Goal: Task Accomplishment & Management: Manage account settings

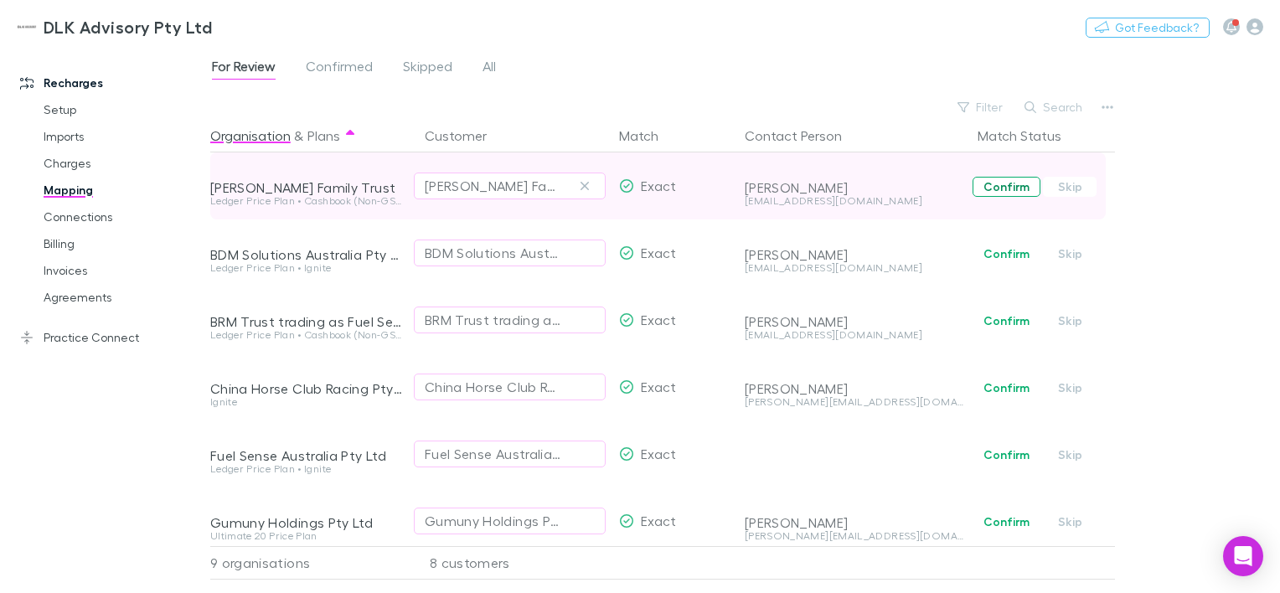
click at [1015, 181] on button "Confirm" at bounding box center [1007, 187] width 68 height 20
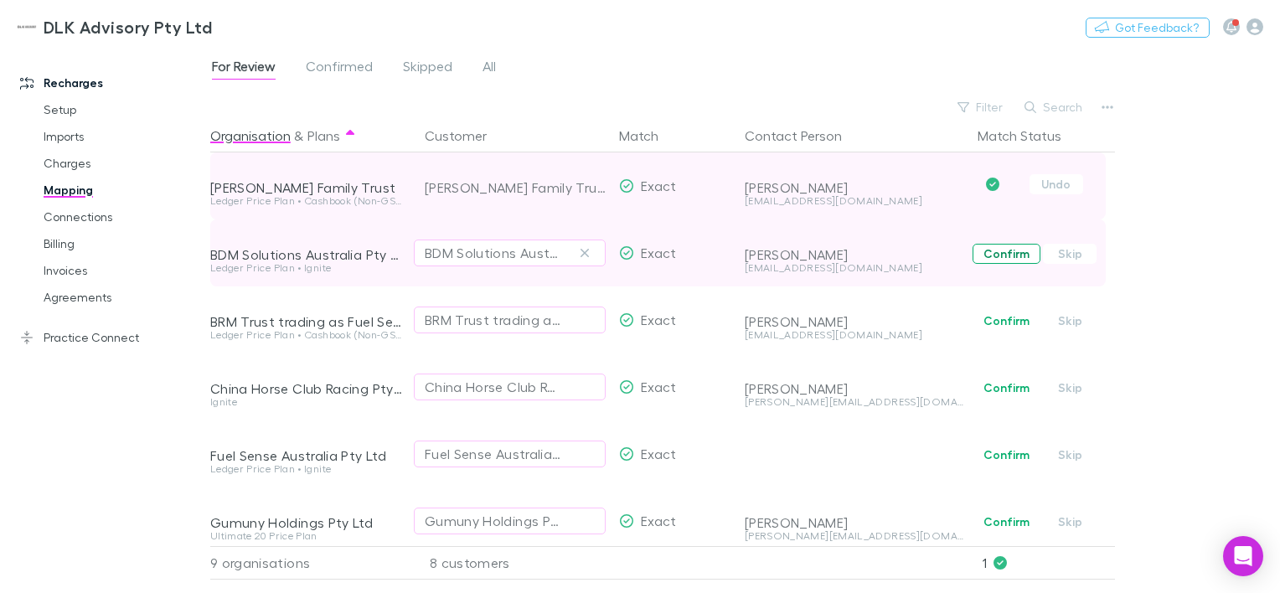
click at [1017, 256] on button "Confirm" at bounding box center [1007, 254] width 68 height 20
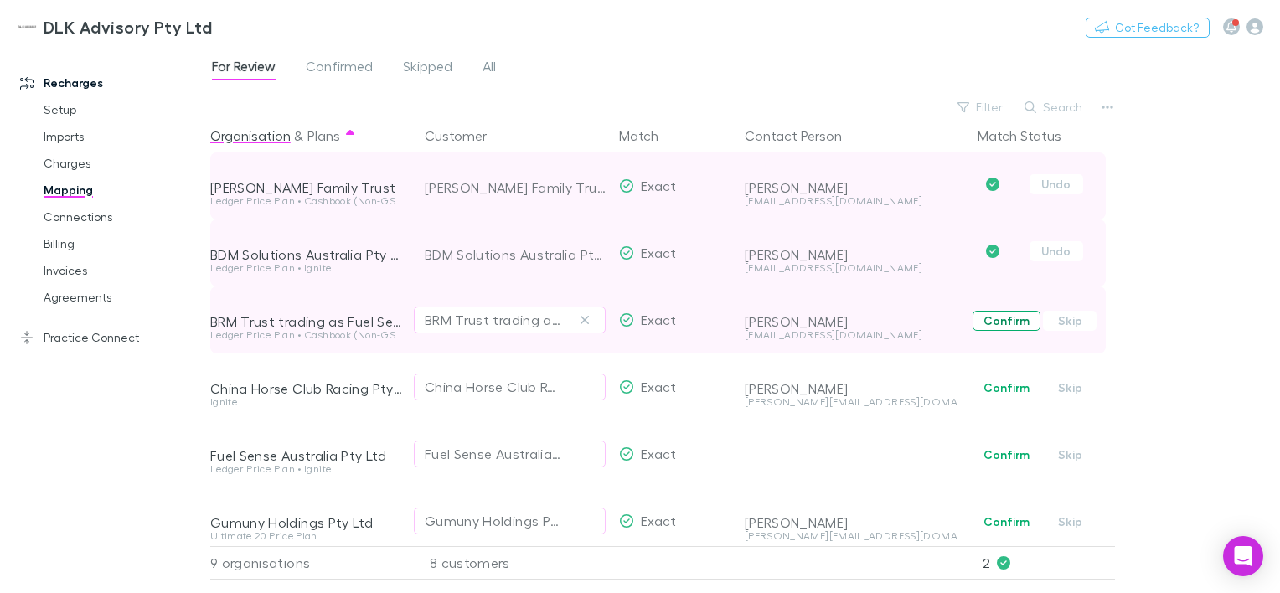
click at [1023, 319] on button "Confirm" at bounding box center [1007, 321] width 68 height 20
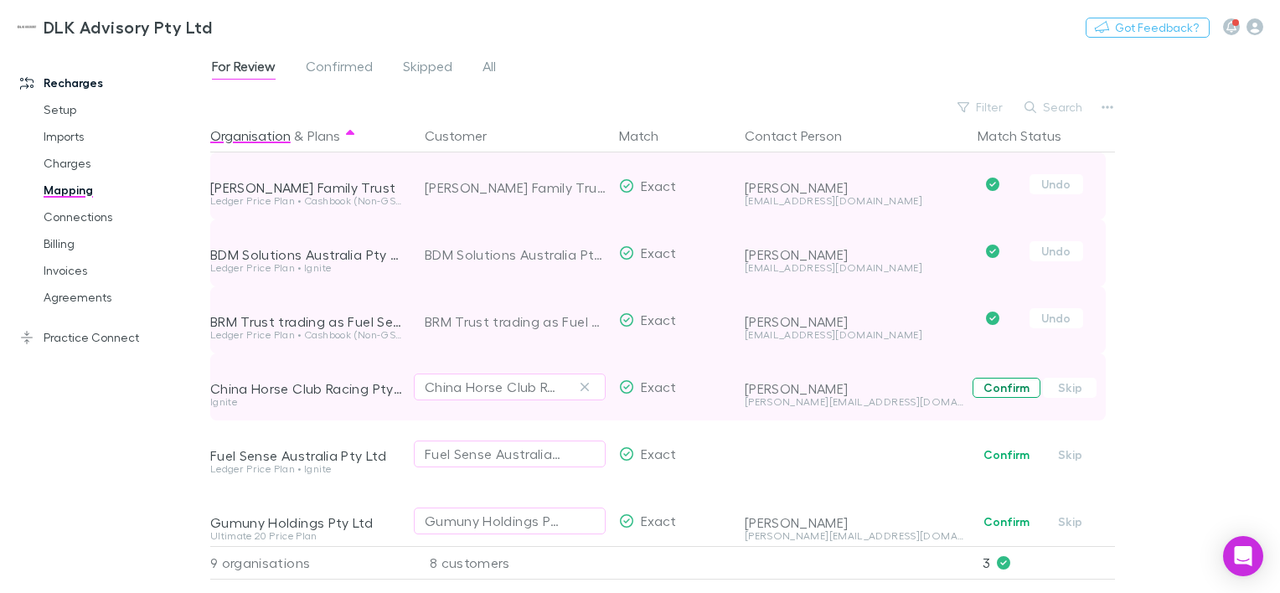
click at [999, 389] on button "Confirm" at bounding box center [1007, 388] width 68 height 20
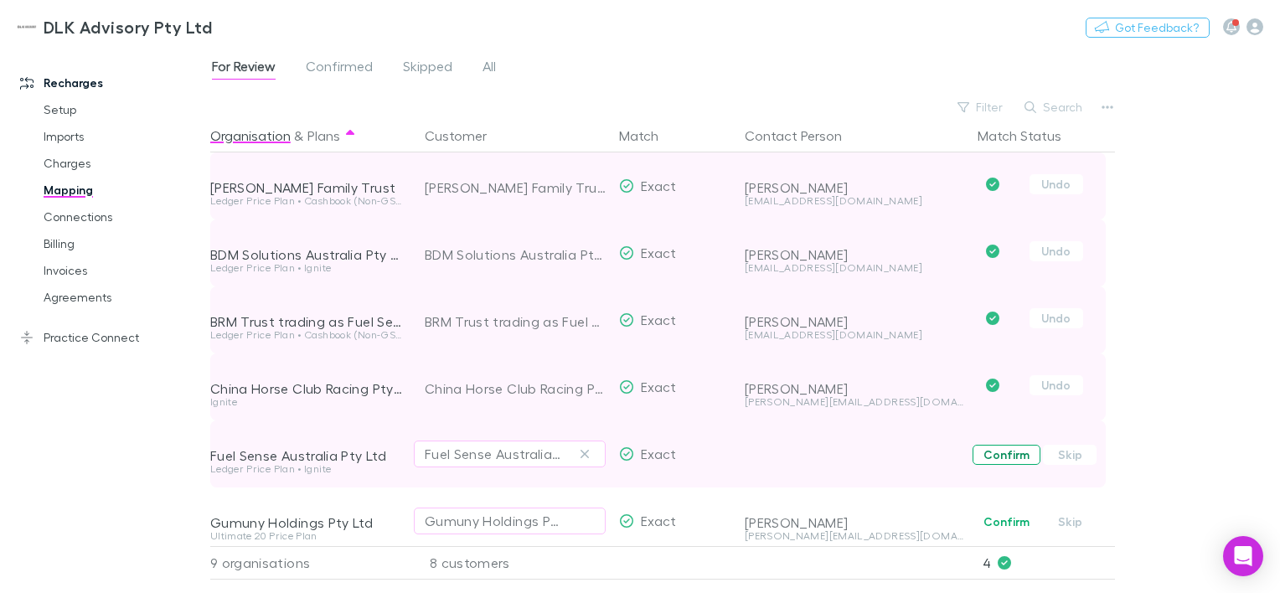
click at [1006, 455] on button "Confirm" at bounding box center [1007, 455] width 68 height 20
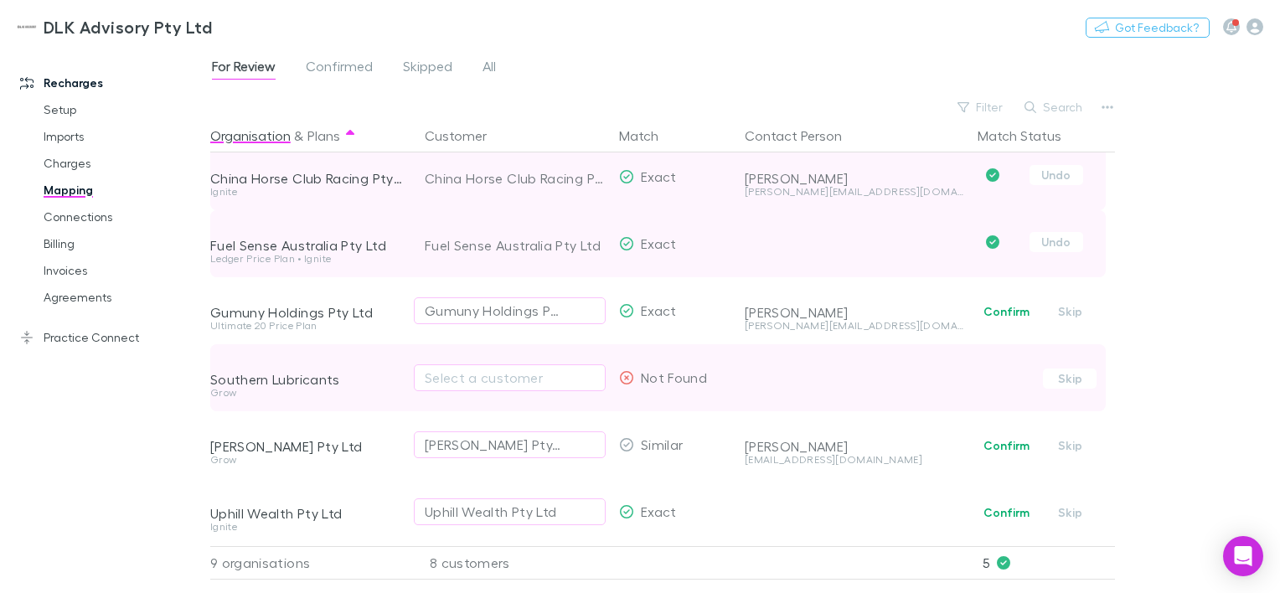
scroll to position [54, 0]
